Goal: Find specific page/section

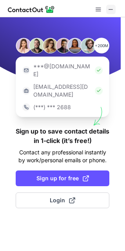
click at [113, 10] on span at bounding box center [111, 9] width 6 height 6
